Goal: Task Accomplishment & Management: Use online tool/utility

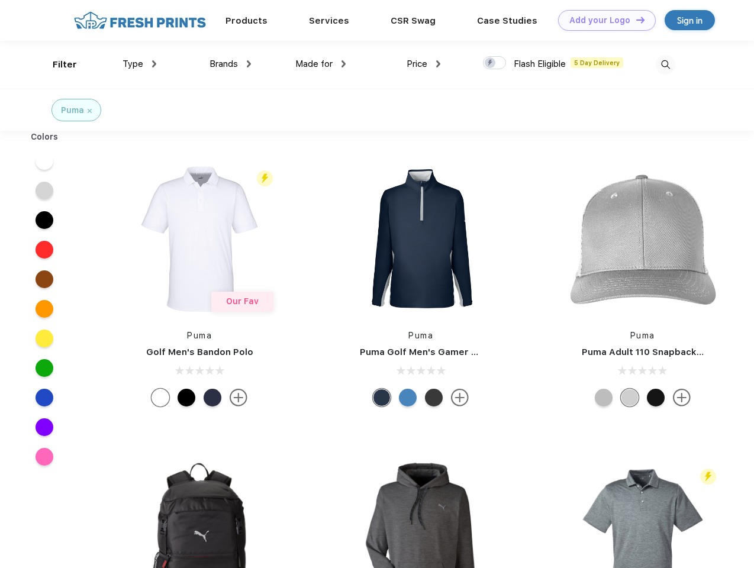
click at [602, 20] on link "Add your Logo Design Tool" at bounding box center [607, 20] width 98 height 21
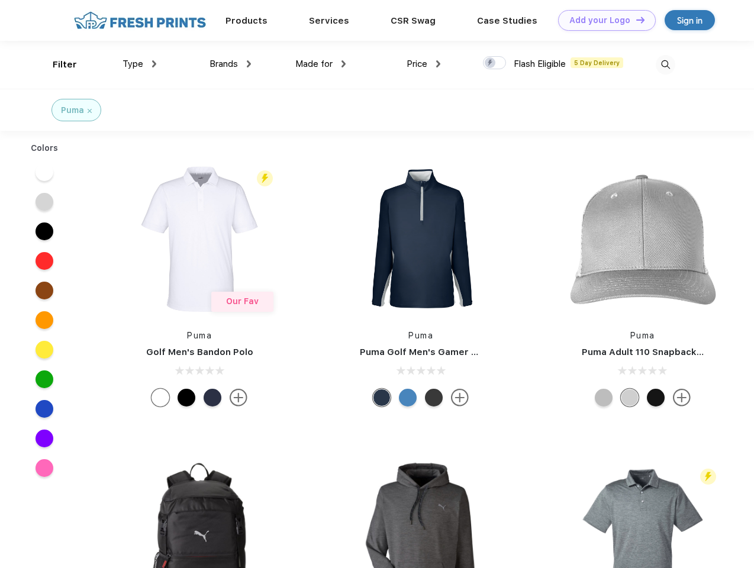
click at [0, 0] on div "Design Tool" at bounding box center [0, 0] width 0 height 0
click at [635, 20] on link "Add your Logo Design Tool" at bounding box center [607, 20] width 98 height 21
click at [57, 64] on div "Filter" at bounding box center [65, 65] width 24 height 14
click at [140, 64] on span "Type" at bounding box center [132, 64] width 21 height 11
click at [230, 64] on span "Brands" at bounding box center [223, 64] width 28 height 11
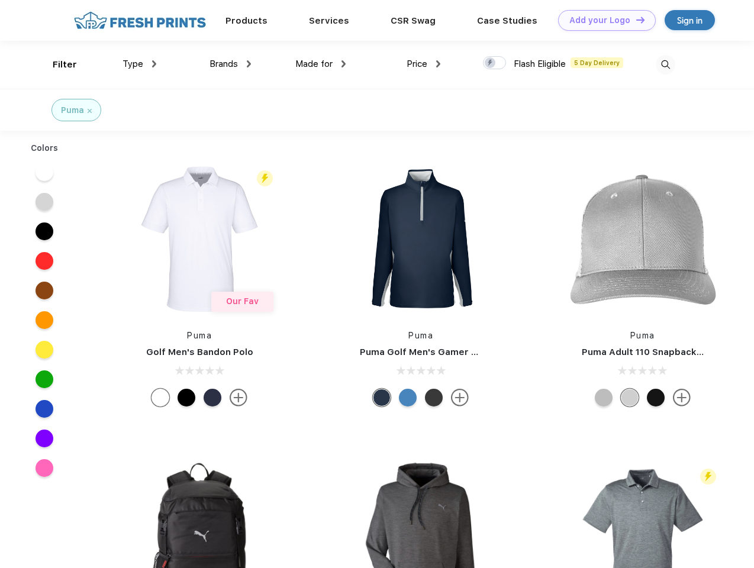
click at [321, 64] on span "Made for" at bounding box center [313, 64] width 37 height 11
click at [424, 64] on span "Price" at bounding box center [416, 64] width 21 height 11
click at [495, 63] on div at bounding box center [494, 62] width 23 height 13
click at [490, 63] on input "checkbox" at bounding box center [487, 60] width 8 height 8
click at [665, 64] on img at bounding box center [666, 65] width 20 height 20
